Goal: Use online tool/utility: Use online tool/utility

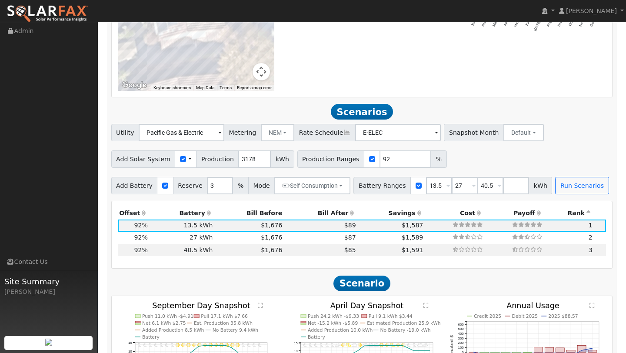
scroll to position [717, 0]
click at [379, 152] on input "92" at bounding box center [392, 159] width 26 height 17
type input "9"
type input "55"
click at [545, 159] on div "Add Solar System Use CSV Data Production 3178 kWh Production Ranges 55 %" at bounding box center [361, 158] width 504 height 20
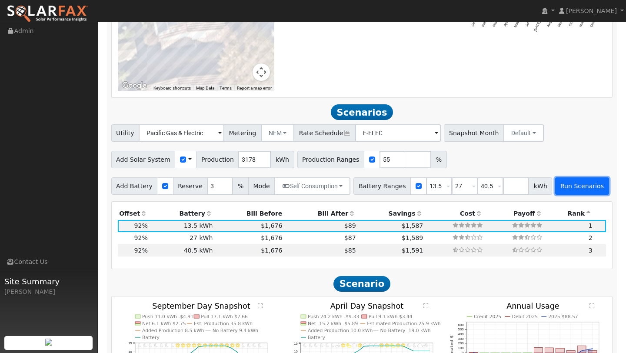
click at [555, 177] on button "Run Scenarios" at bounding box center [581, 185] width 53 height 17
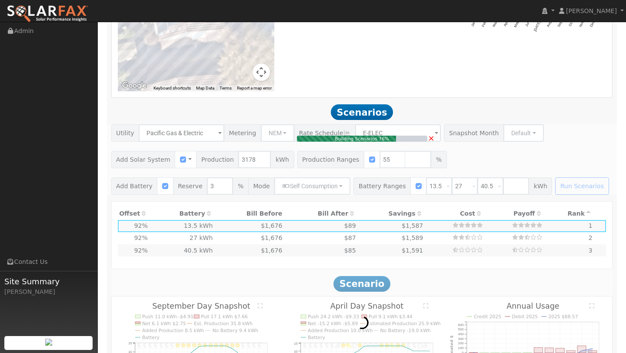
type input "$4,079"
type input "$6,084"
type input "1.2"
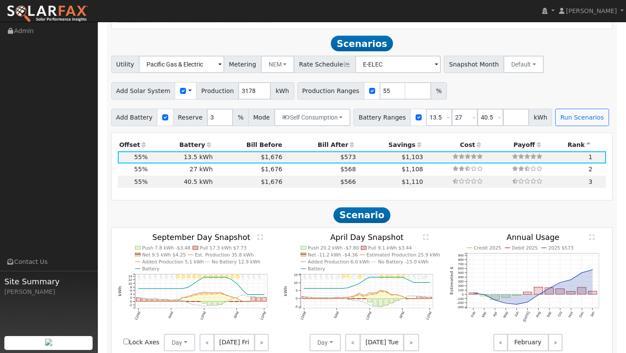
scroll to position [788, 0]
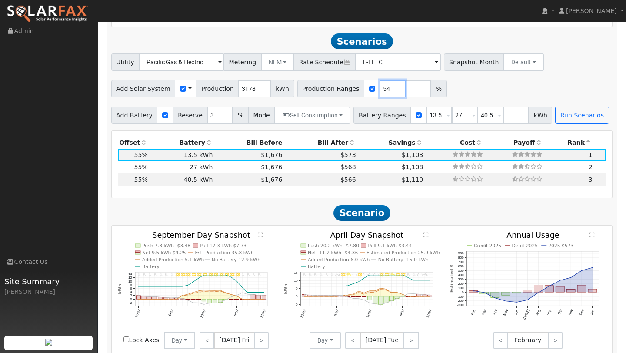
click at [387, 83] on input "54" at bounding box center [392, 88] width 26 height 17
click at [381, 82] on input "54" at bounding box center [392, 88] width 26 height 17
type input "5"
type input "43"
click at [559, 112] on button "Run Scenarios" at bounding box center [581, 114] width 53 height 17
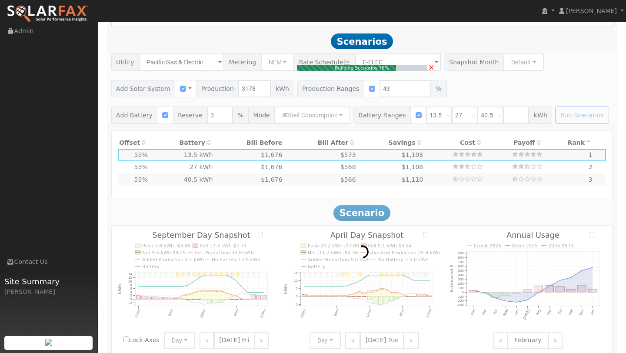
type input "$3,190"
type input "$5,817"
type input "0.9"
